Goal: Task Accomplishment & Management: Use online tool/utility

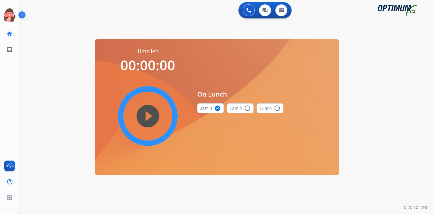
click at [7, 15] on icon at bounding box center [10, 16] width 18 height 18
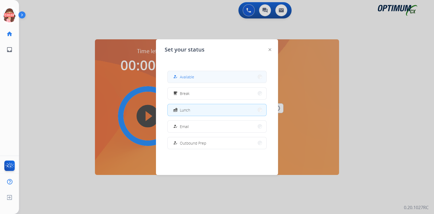
click at [201, 75] on button "how_to_reg Available" at bounding box center [217, 77] width 99 height 12
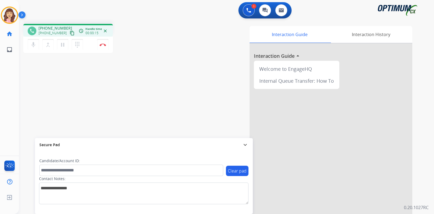
click at [70, 32] on mat-icon "content_copy" at bounding box center [72, 33] width 5 height 5
click at [103, 46] on img at bounding box center [103, 44] width 7 height 3
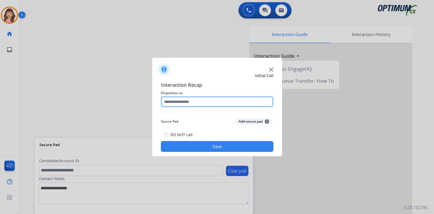
click at [197, 101] on input "text" at bounding box center [217, 101] width 113 height 11
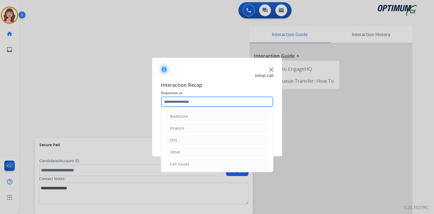
scroll to position [36, 0]
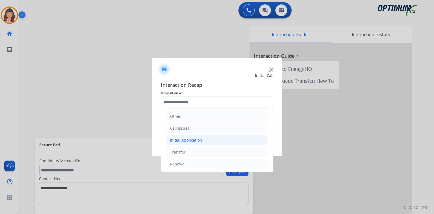
click at [191, 139] on div "Initial Application" at bounding box center [186, 140] width 32 height 5
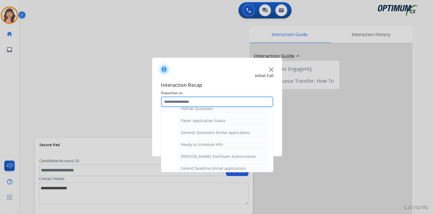
scroll to position [301, 0]
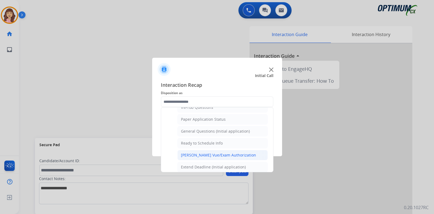
click at [218, 152] on div "[PERSON_NAME] Vue/Exam Authorization" at bounding box center [218, 154] width 75 height 5
type input "**********"
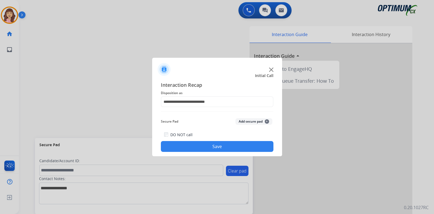
click at [212, 152] on div "DO NOT call Save" at bounding box center [217, 141] width 113 height 21
click at [221, 145] on button "Save" at bounding box center [217, 146] width 113 height 11
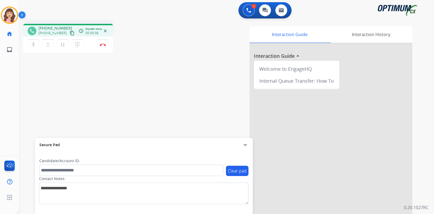
click at [70, 34] on mat-icon "content_copy" at bounding box center [72, 33] width 5 height 5
click at [77, 109] on div "phone [PHONE_NUMBER] [PHONE_NUMBER] content_copy access_time Call metrics Queue…" at bounding box center [220, 133] width 402 height 226
click at [101, 100] on div "phone [PHONE_NUMBER] [PHONE_NUMBER] content_copy access_time Call metrics Queue…" at bounding box center [220, 133] width 402 height 226
click at [115, 109] on div "phone [PHONE_NUMBER] [PHONE_NUMBER] content_copy access_time Call metrics Queue…" at bounding box center [220, 133] width 402 height 226
click at [73, 104] on div "phone [PHONE_NUMBER] [PHONE_NUMBER] content_copy access_time Call metrics Queue…" at bounding box center [220, 133] width 402 height 226
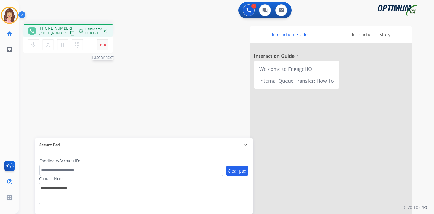
click at [103, 45] on img at bounding box center [103, 44] width 7 height 3
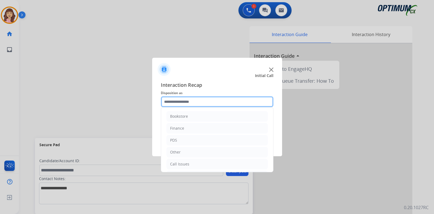
click at [200, 103] on input "text" at bounding box center [217, 101] width 113 height 11
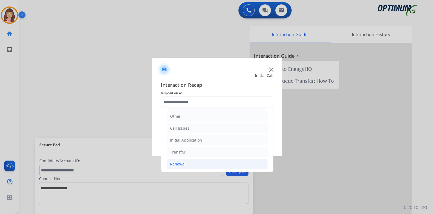
click at [185, 164] on li "Renewal" at bounding box center [217, 164] width 101 height 10
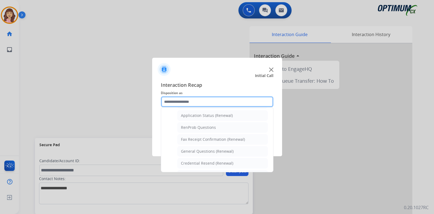
scroll to position [112, 0]
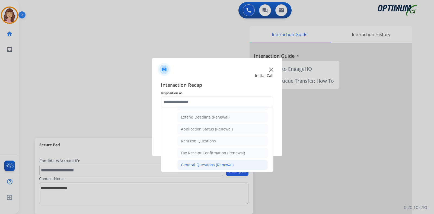
click at [204, 164] on div "General Questions (Renewal)" at bounding box center [207, 164] width 53 height 5
type input "**********"
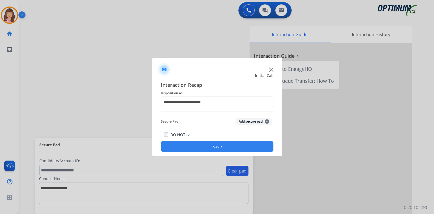
click at [223, 143] on button "Save" at bounding box center [217, 146] width 113 height 11
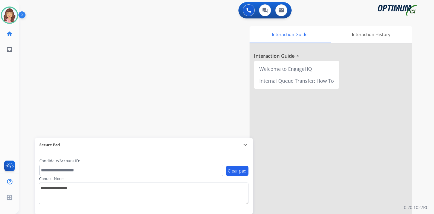
click at [99, 11] on div "0 Voice Interactions 0 Chat Interactions 0 Email Interactions" at bounding box center [222, 10] width 395 height 17
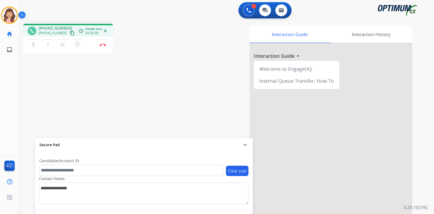
click at [69, 33] on button "content_copy" at bounding box center [72, 33] width 7 height 7
click at [103, 44] on img at bounding box center [103, 44] width 7 height 3
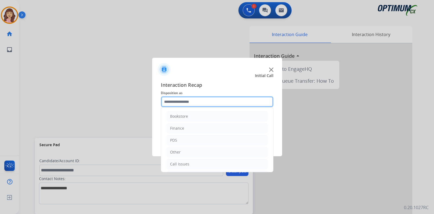
click at [195, 103] on input "text" at bounding box center [217, 101] width 113 height 11
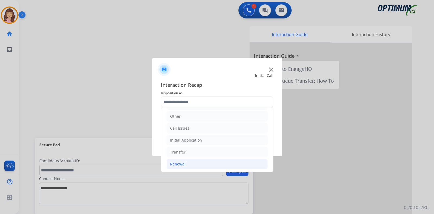
click at [188, 165] on li "Renewal" at bounding box center [217, 164] width 101 height 10
click at [189, 138] on div "Initial Application" at bounding box center [186, 140] width 32 height 5
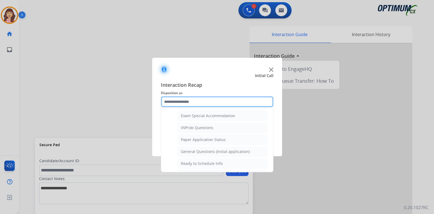
scroll to position [268, 0]
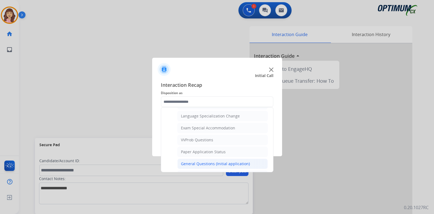
click at [197, 161] on div "General Questions (Initial application)" at bounding box center [215, 163] width 69 height 5
type input "**********"
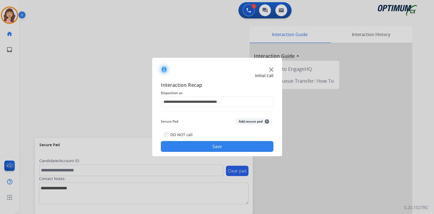
click at [225, 144] on button "Save" at bounding box center [217, 146] width 113 height 11
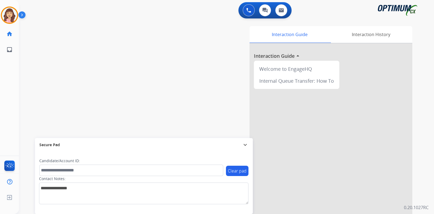
click at [89, 53] on div "swap_horiz Break voice bridge close_fullscreen Connect 3-Way Call merge_type Se…" at bounding box center [220, 133] width 402 height 226
click at [70, 32] on mat-icon "content_copy" at bounding box center [72, 33] width 5 height 5
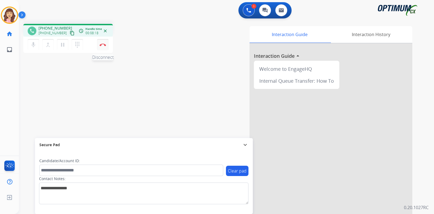
click at [103, 45] on img at bounding box center [103, 44] width 7 height 3
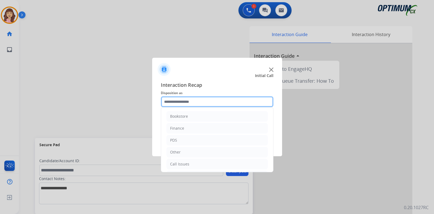
click at [199, 102] on input "text" at bounding box center [217, 101] width 113 height 11
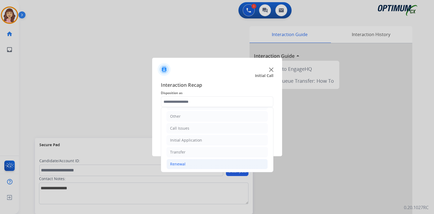
click at [188, 163] on li "Renewal" at bounding box center [217, 164] width 101 height 10
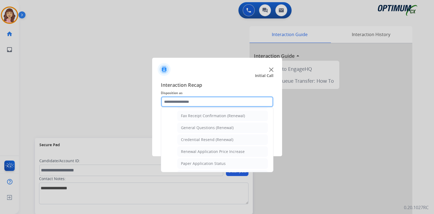
scroll to position [141, 0]
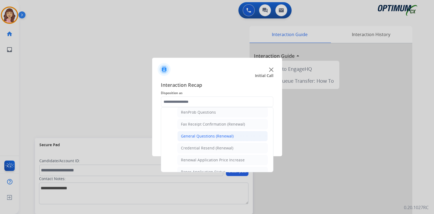
click at [222, 133] on div "General Questions (Renewal)" at bounding box center [207, 135] width 53 height 5
type input "**********"
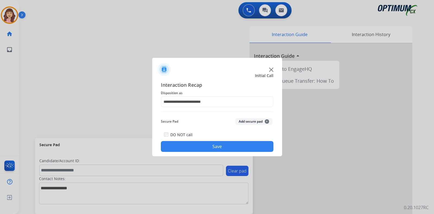
click at [217, 148] on button "Save" at bounding box center [217, 146] width 113 height 11
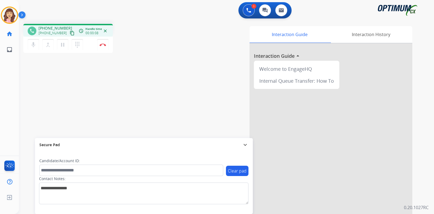
click at [70, 33] on mat-icon "content_copy" at bounding box center [72, 33] width 5 height 5
click at [103, 45] on img at bounding box center [103, 44] width 7 height 3
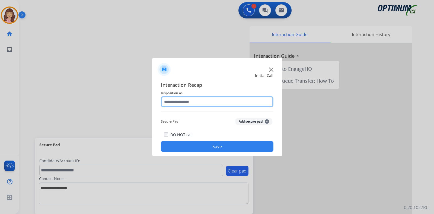
click at [188, 102] on input "text" at bounding box center [217, 101] width 113 height 11
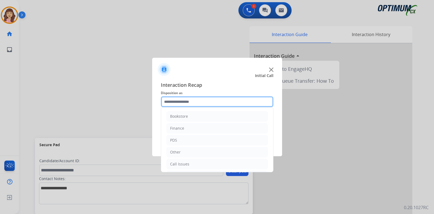
scroll to position [36, 0]
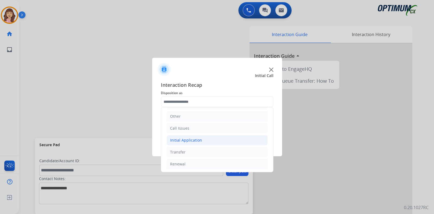
click at [194, 139] on div "Initial Application" at bounding box center [186, 140] width 32 height 5
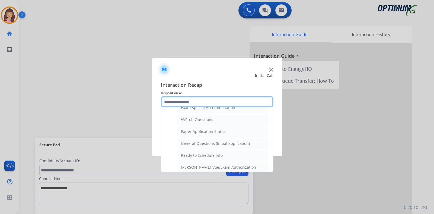
scroll to position [304, 0]
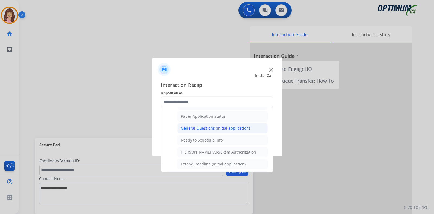
click at [216, 126] on div "General Questions (Initial application)" at bounding box center [215, 128] width 69 height 5
type input "**********"
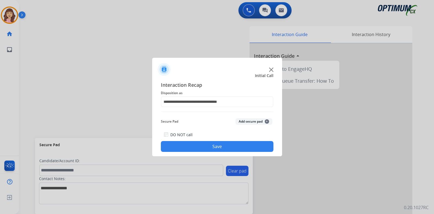
click at [210, 146] on button "Save" at bounding box center [217, 146] width 113 height 11
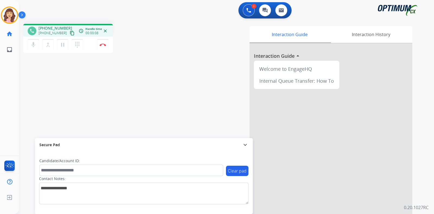
click at [70, 33] on mat-icon "content_copy" at bounding box center [72, 33] width 5 height 5
click at [103, 46] on img at bounding box center [103, 44] width 7 height 3
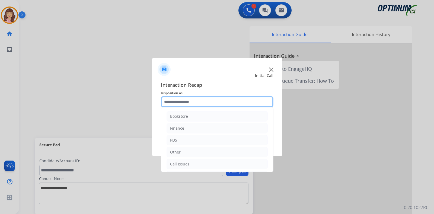
click at [205, 100] on input "text" at bounding box center [217, 101] width 113 height 11
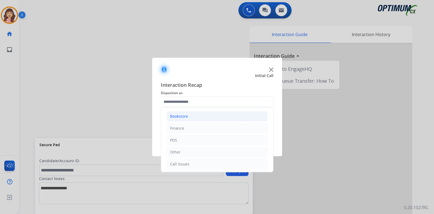
click at [188, 117] on li "Bookstore" at bounding box center [217, 116] width 101 height 10
click at [201, 163] on div "Order Status" at bounding box center [192, 163] width 23 height 5
type input "**********"
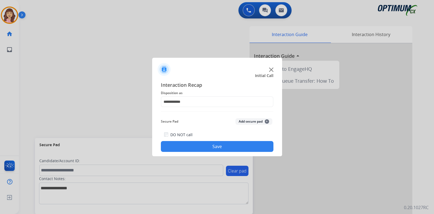
click at [212, 148] on button "Save" at bounding box center [217, 146] width 113 height 11
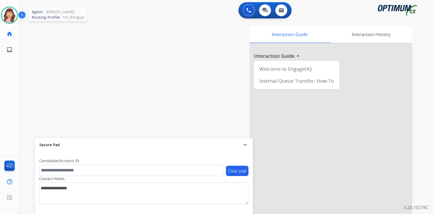
click at [12, 15] on img at bounding box center [9, 15] width 15 height 15
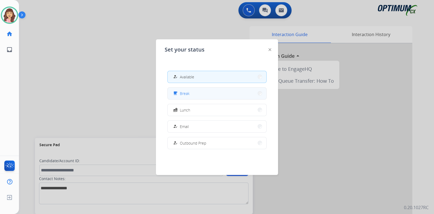
click at [186, 97] on button "free_breakfast Break" at bounding box center [217, 94] width 99 height 12
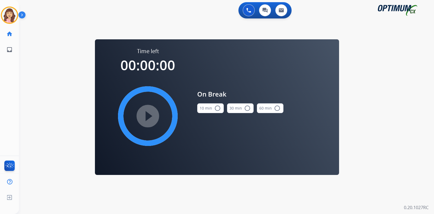
click at [216, 109] on mat-icon "radio_button_unchecked" at bounding box center [217, 108] width 7 height 7
click at [145, 116] on mat-icon "play_circle_filled" at bounding box center [148, 116] width 7 height 7
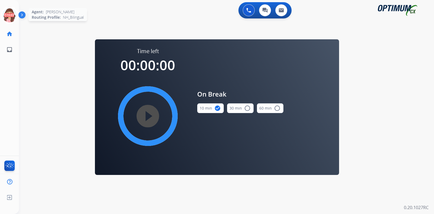
click at [9, 13] on icon at bounding box center [10, 16] width 18 height 18
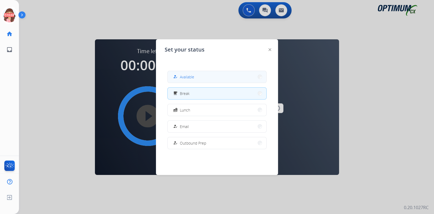
click at [192, 79] on span "Available" at bounding box center [187, 77] width 14 height 6
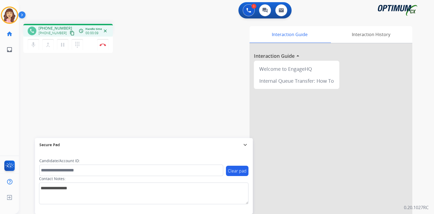
click at [70, 32] on mat-icon "content_copy" at bounding box center [72, 33] width 5 height 5
click at [102, 45] on img at bounding box center [103, 44] width 7 height 3
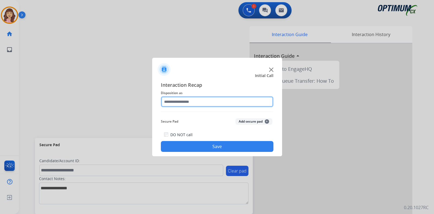
click at [210, 101] on input "text" at bounding box center [217, 101] width 113 height 11
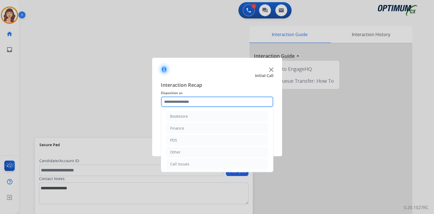
scroll to position [36, 0]
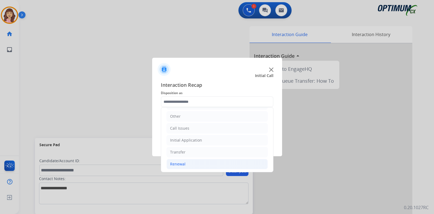
click at [187, 161] on li "Renewal" at bounding box center [217, 164] width 101 height 10
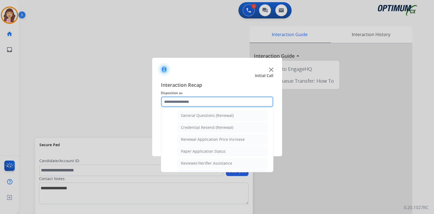
scroll to position [153, 0]
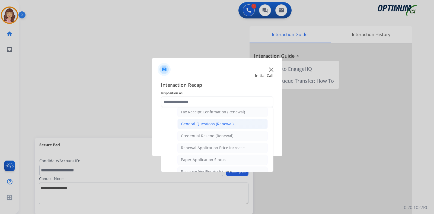
click at [218, 122] on div "General Questions (Renewal)" at bounding box center [207, 123] width 53 height 5
type input "**********"
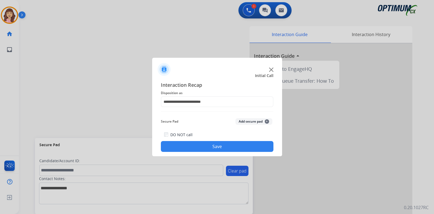
click at [213, 143] on button "Save" at bounding box center [217, 146] width 113 height 11
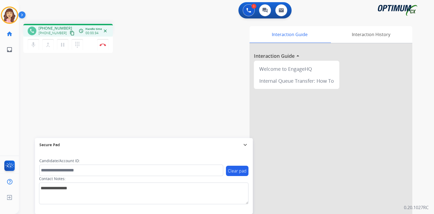
click at [70, 33] on mat-icon "content_copy" at bounding box center [72, 33] width 5 height 5
click at [102, 47] on button "Disconnect" at bounding box center [102, 44] width 11 height 11
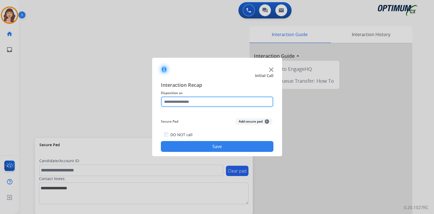
click at [184, 98] on input "text" at bounding box center [217, 101] width 113 height 11
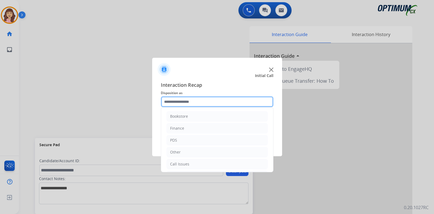
scroll to position [36, 0]
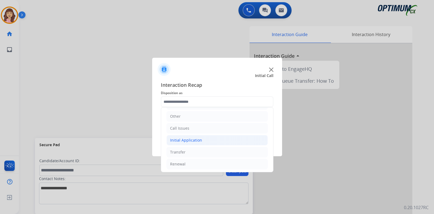
click at [196, 138] on div "Initial Application" at bounding box center [186, 140] width 32 height 5
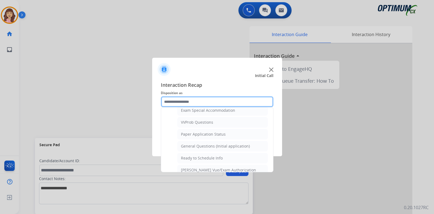
scroll to position [272, 0]
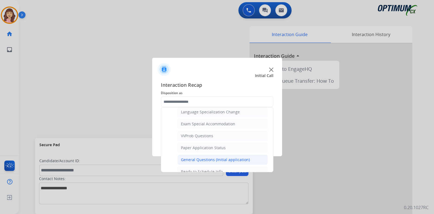
click at [214, 157] on div "General Questions (Initial application)" at bounding box center [215, 159] width 69 height 5
type input "**********"
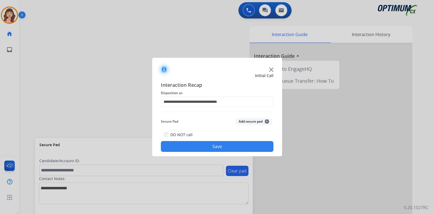
click at [199, 147] on button "Save" at bounding box center [217, 146] width 113 height 11
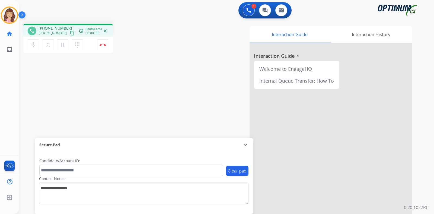
click at [70, 33] on mat-icon "content_copy" at bounding box center [72, 33] width 5 height 5
click at [103, 45] on img at bounding box center [103, 44] width 7 height 3
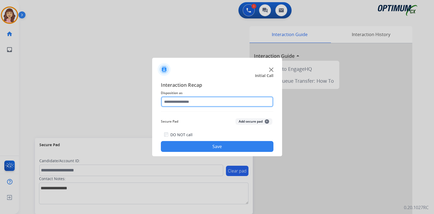
click at [202, 100] on input "text" at bounding box center [217, 101] width 113 height 11
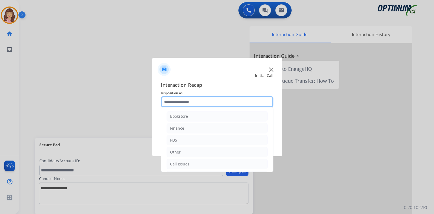
scroll to position [36, 0]
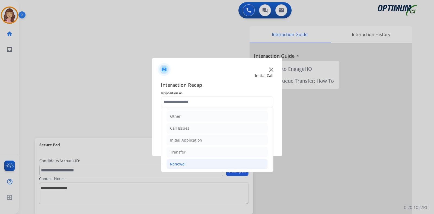
click at [197, 163] on li "Renewal" at bounding box center [217, 164] width 101 height 10
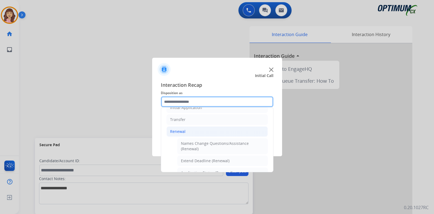
scroll to position [65, 0]
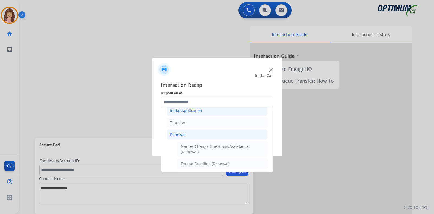
click at [199, 111] on div "Initial Application" at bounding box center [186, 110] width 32 height 5
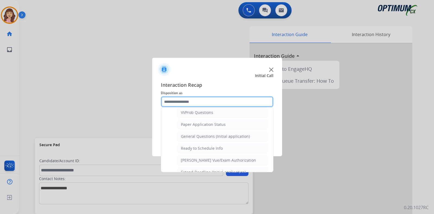
scroll to position [298, 0]
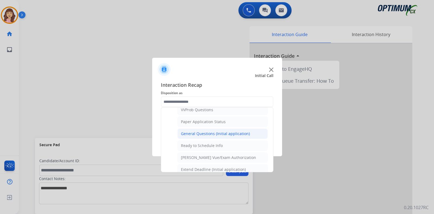
click at [221, 131] on div "General Questions (Initial application)" at bounding box center [215, 133] width 69 height 5
type input "**********"
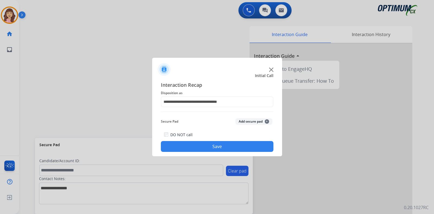
click at [221, 143] on button "Save" at bounding box center [217, 146] width 113 height 11
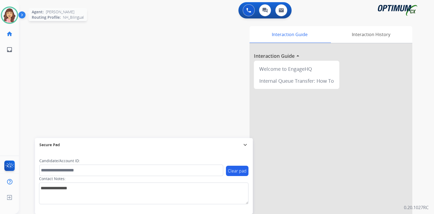
click at [9, 14] on img at bounding box center [9, 15] width 15 height 15
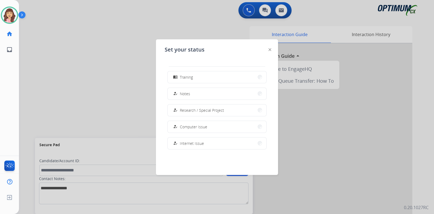
scroll to position [135, 0]
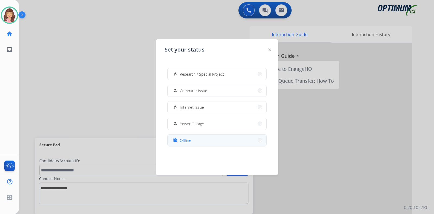
click at [196, 135] on button "work_off Offline" at bounding box center [217, 141] width 99 height 12
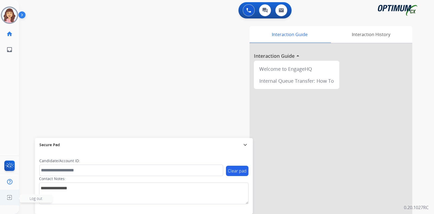
click at [9, 197] on img at bounding box center [10, 197] width 10 height 10
